Goal: Find specific page/section: Find specific page/section

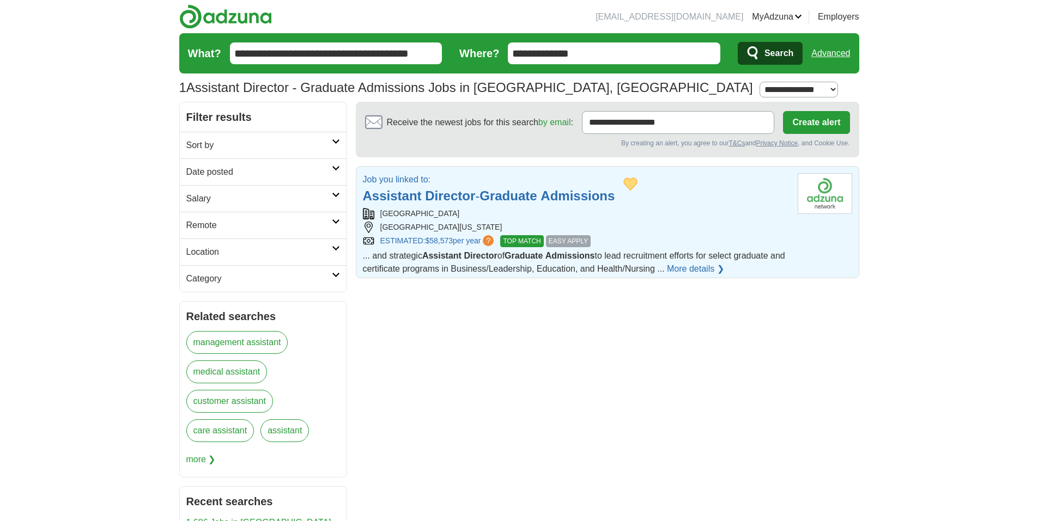
click at [842, 17] on link "Employers" at bounding box center [838, 16] width 41 height 13
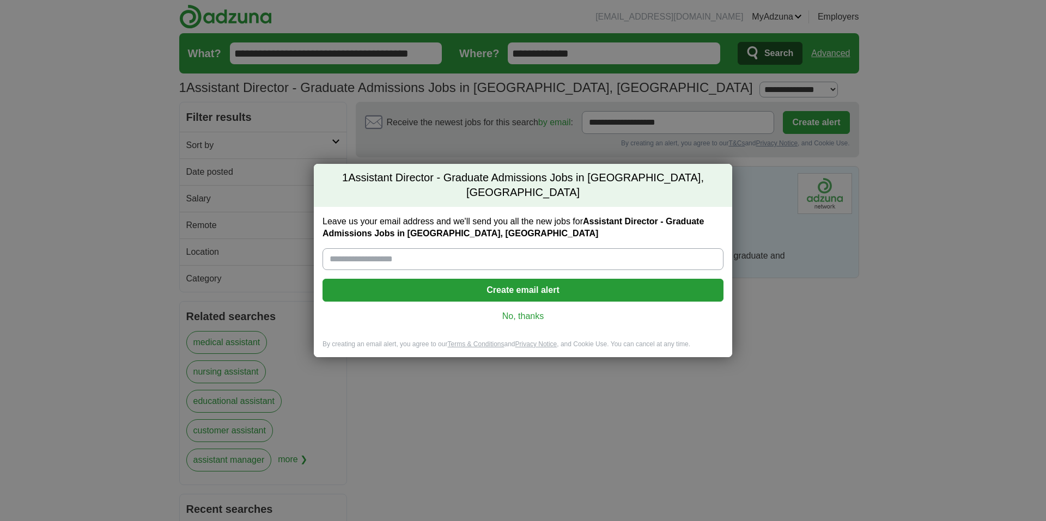
click at [513, 311] on link "No, thanks" at bounding box center [523, 317] width 384 height 12
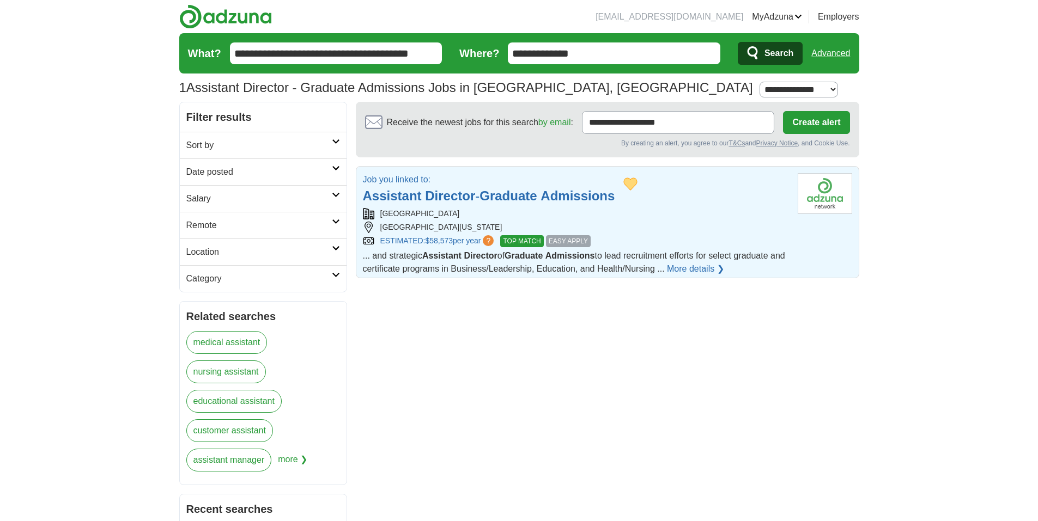
click at [493, 240] on span "?" at bounding box center [488, 240] width 11 height 11
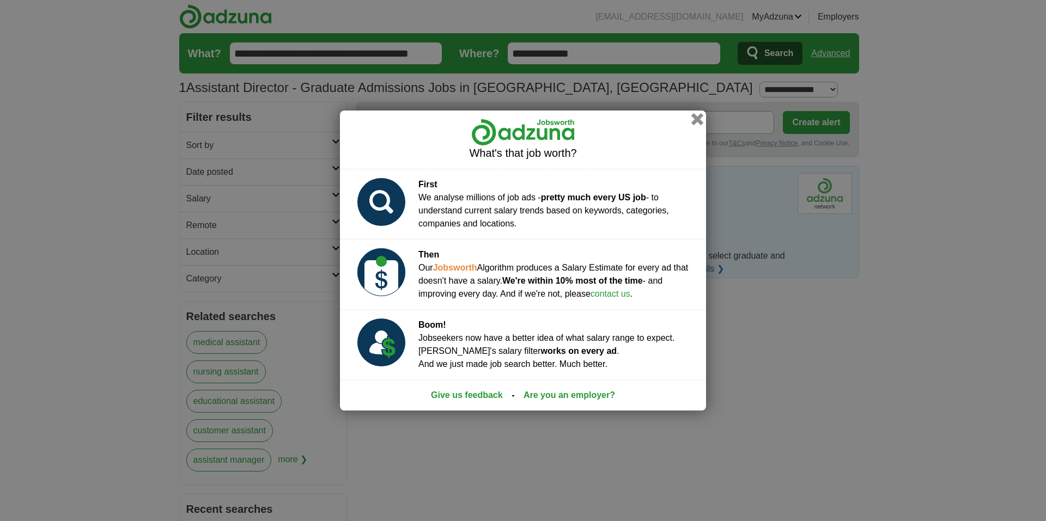
click at [695, 121] on button "button" at bounding box center [697, 119] width 12 height 12
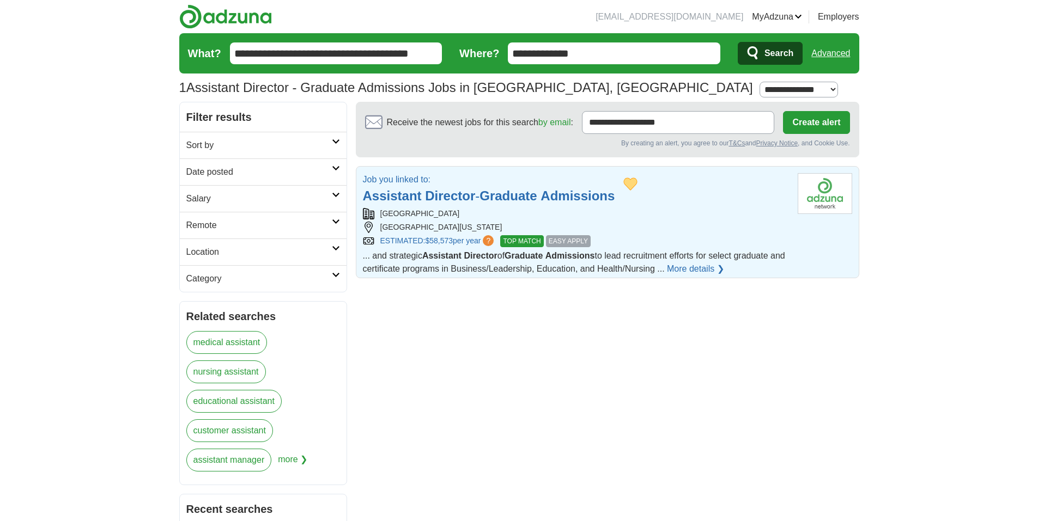
click at [0, 0] on link "Preferences" at bounding box center [0, 0] width 0 height 0
